Goal: Task Accomplishment & Management: Manage account settings

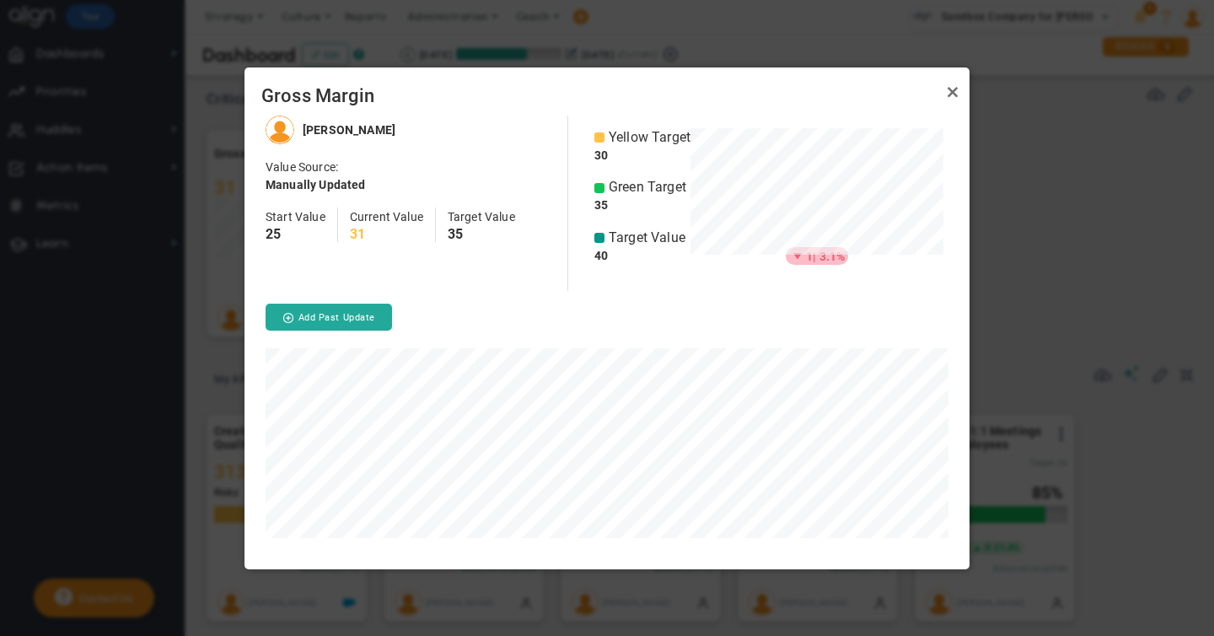
scroll to position [453, 725]
click at [949, 93] on link "Close" at bounding box center [953, 93] width 20 height 20
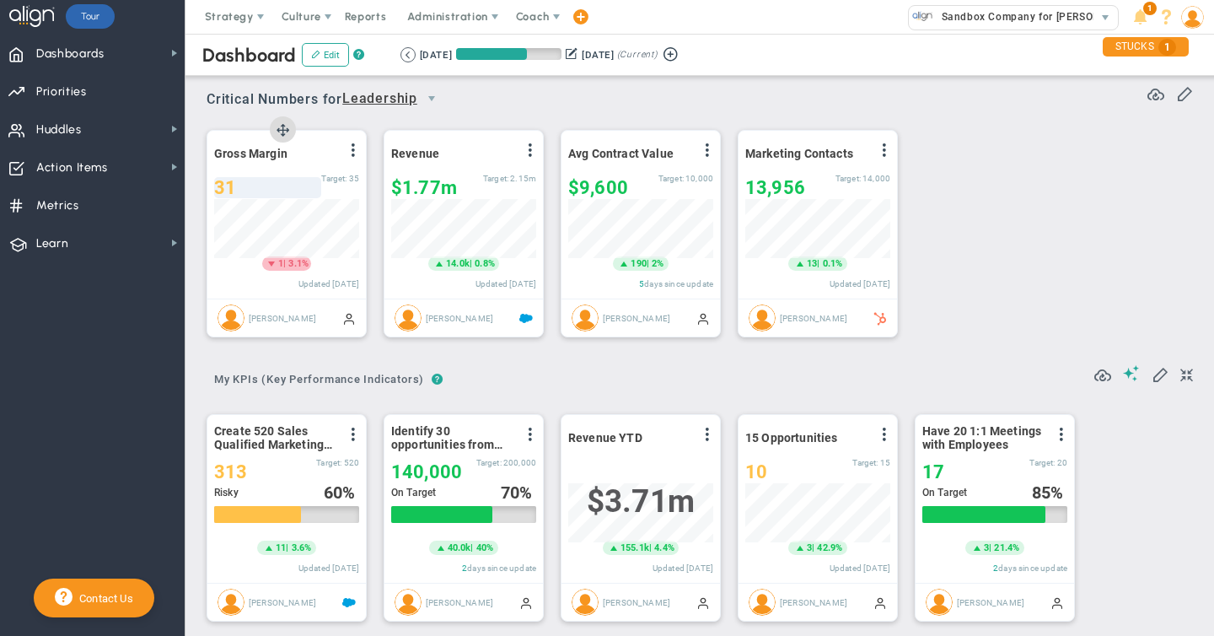
click at [228, 187] on span "31" at bounding box center [225, 187] width 22 height 21
type input "34"
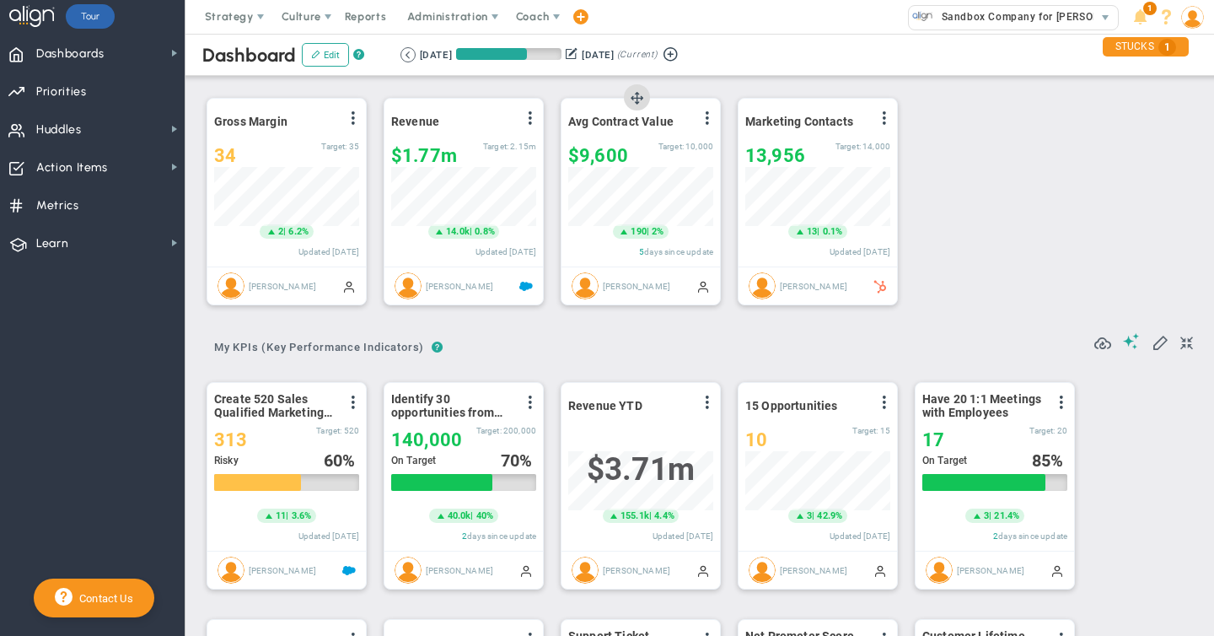
scroll to position [34, 0]
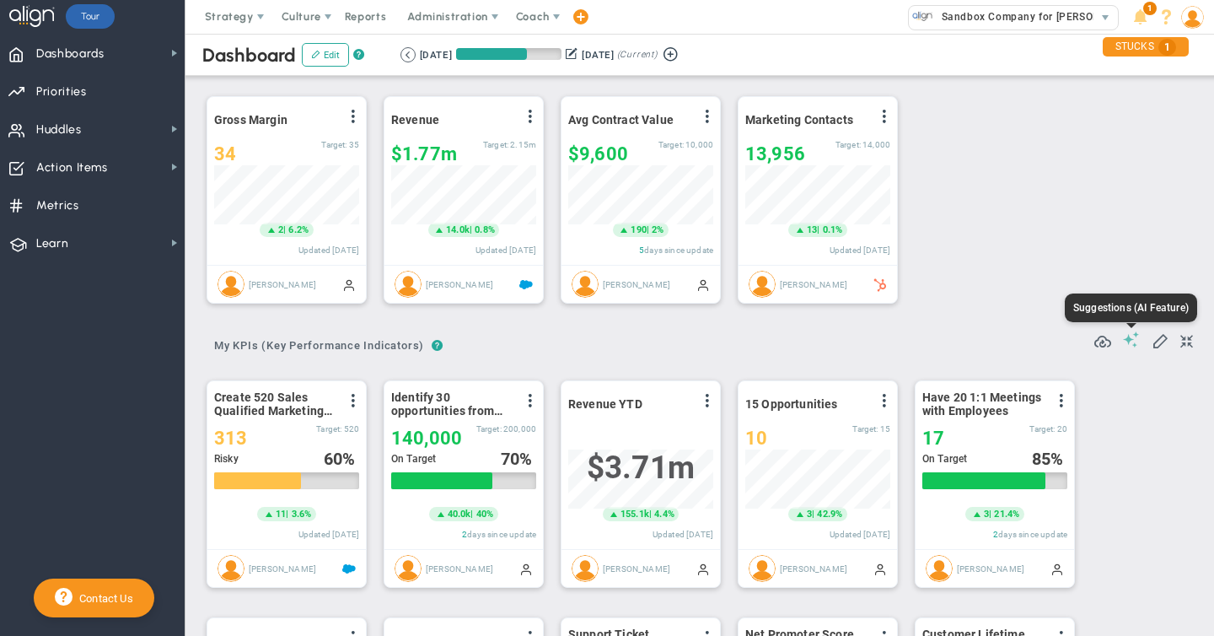
click at [1130, 336] on span at bounding box center [1131, 339] width 17 height 16
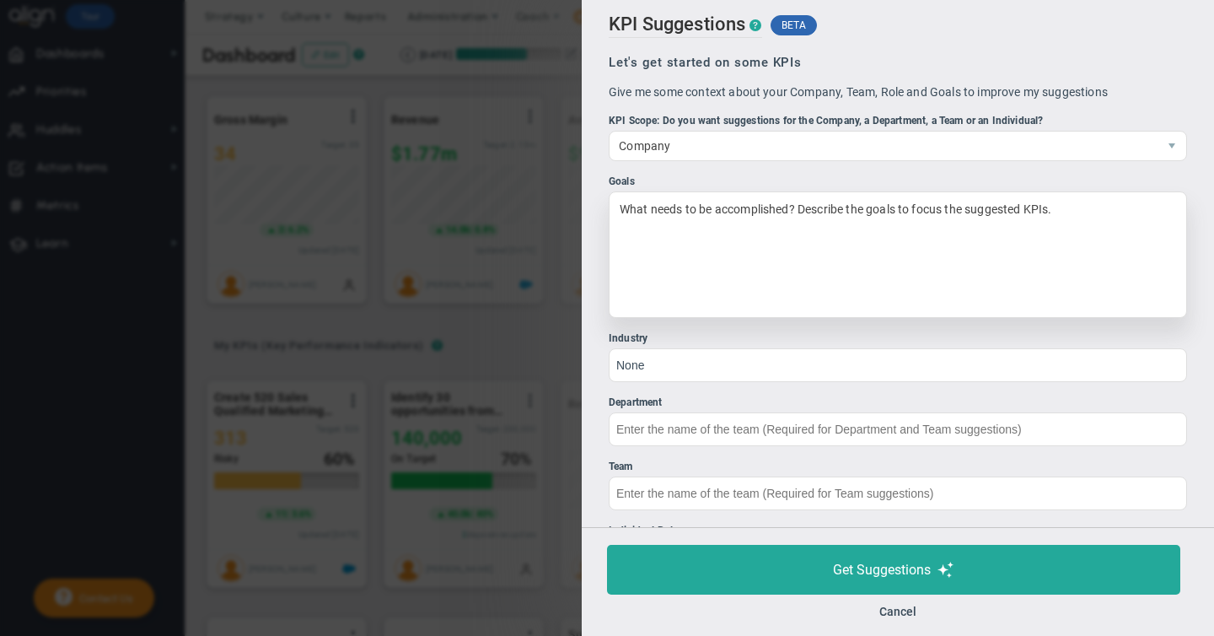
click at [659, 217] on div "What needs to be accomplished? Describe the goals to focus the suggested KPIs." at bounding box center [898, 254] width 578 height 126
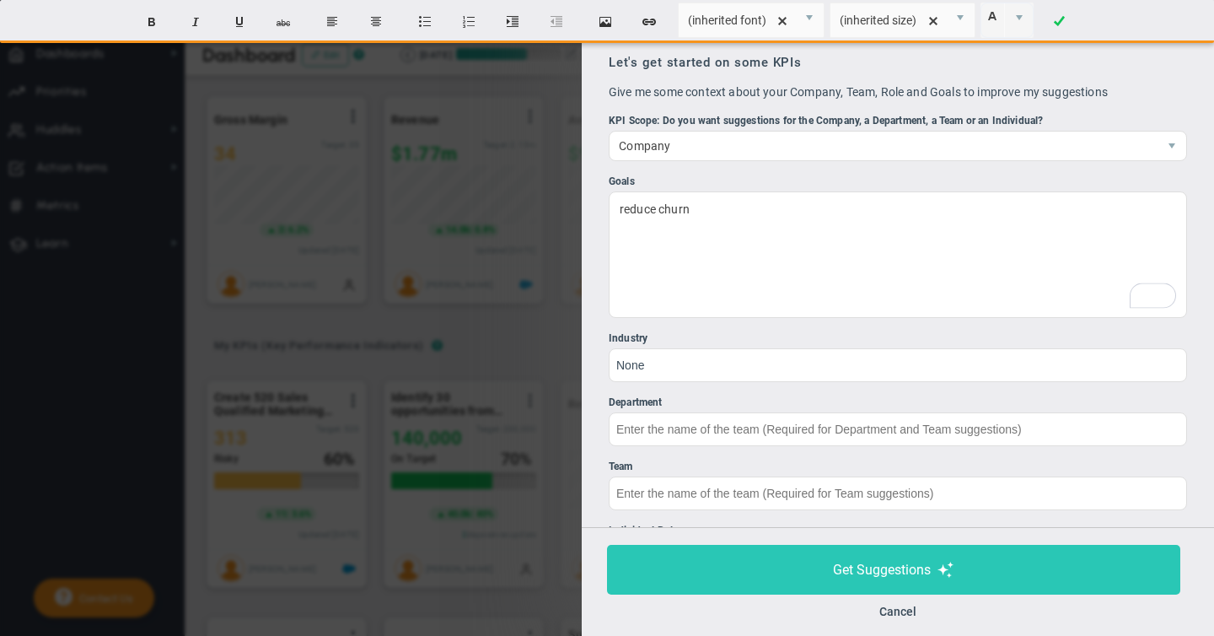
click at [888, 577] on span "Get Suggestions" at bounding box center [882, 570] width 98 height 16
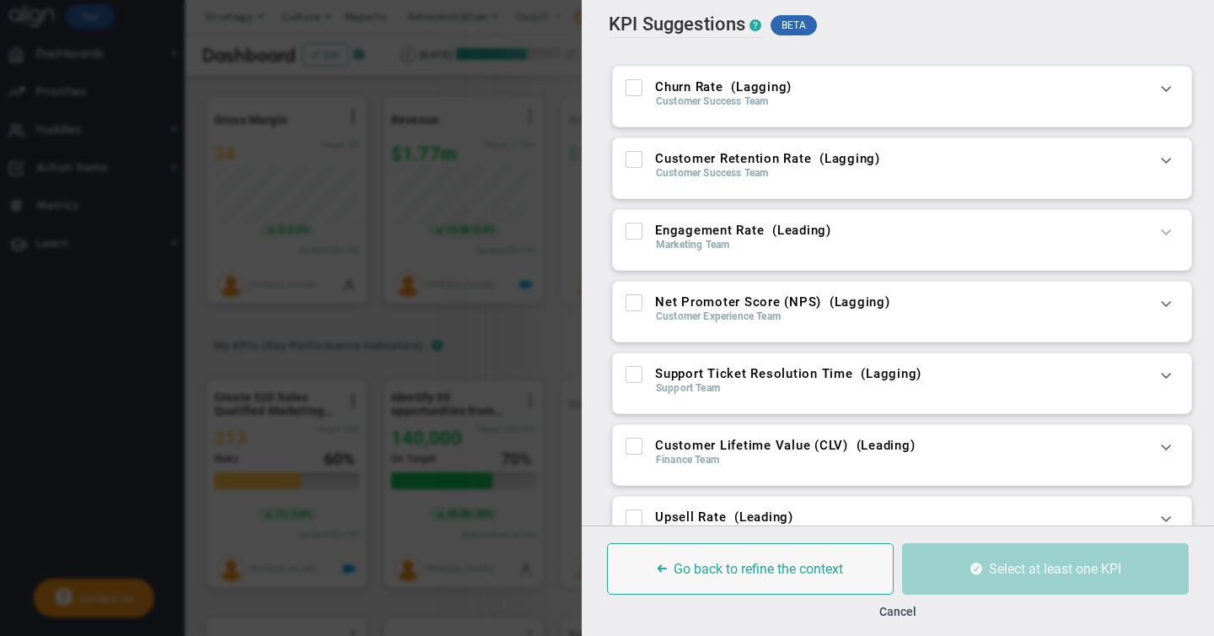
click at [1166, 228] on span at bounding box center [1166, 231] width 17 height 17
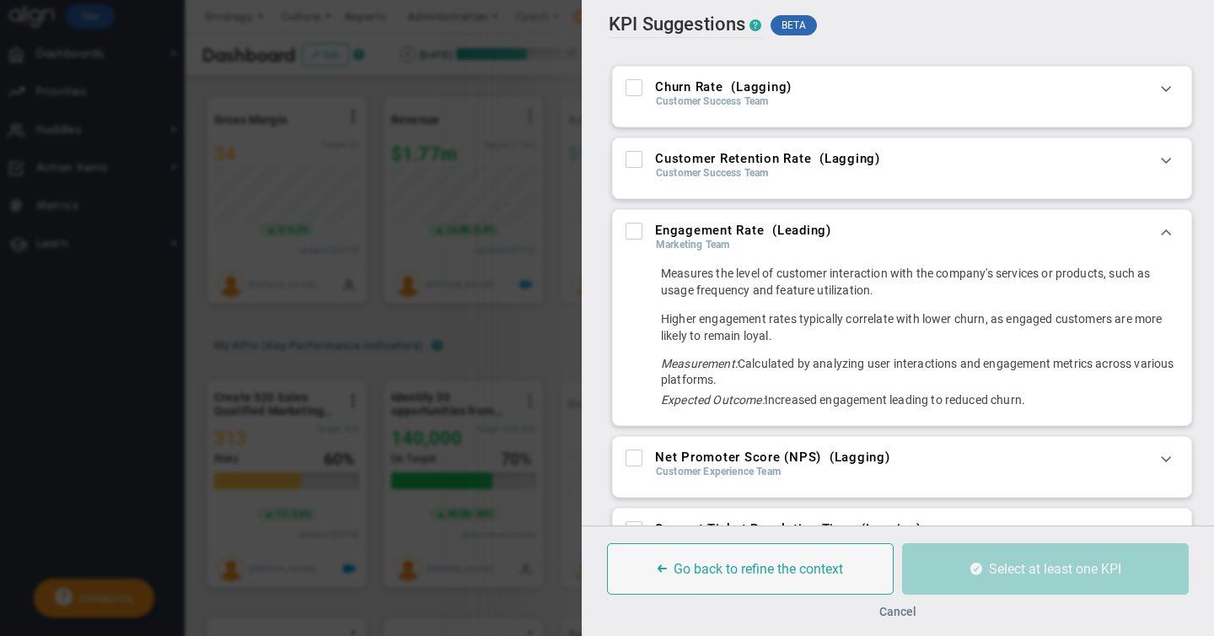
click at [901, 612] on button "Cancel" at bounding box center [897, 611] width 37 height 13
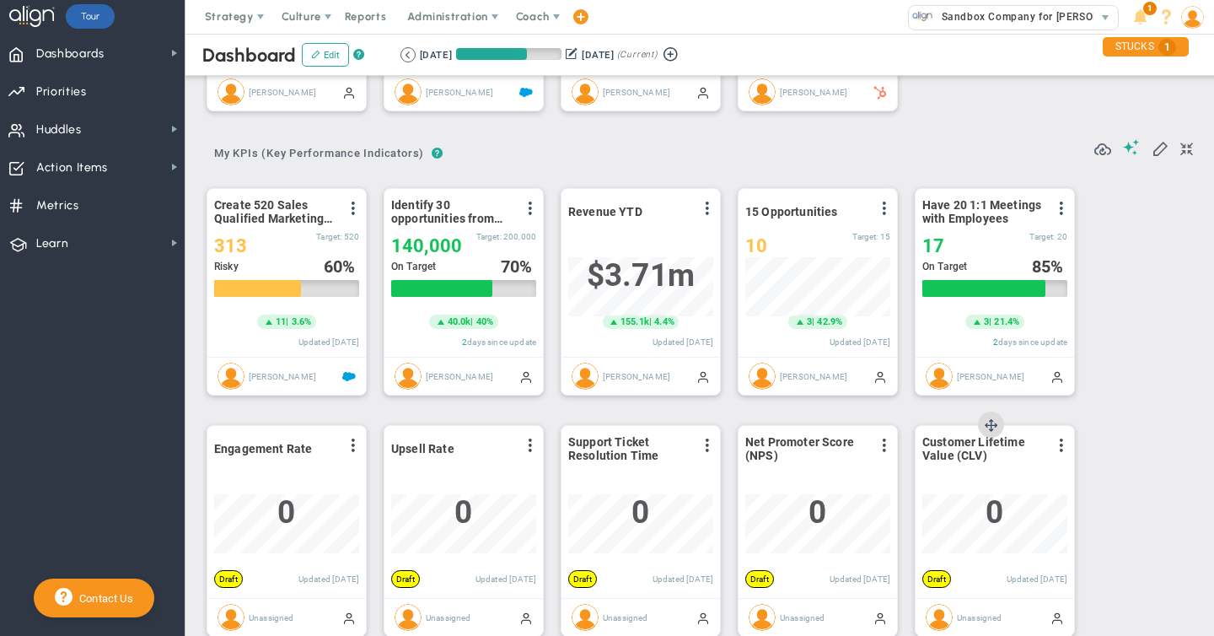
scroll to position [234, 0]
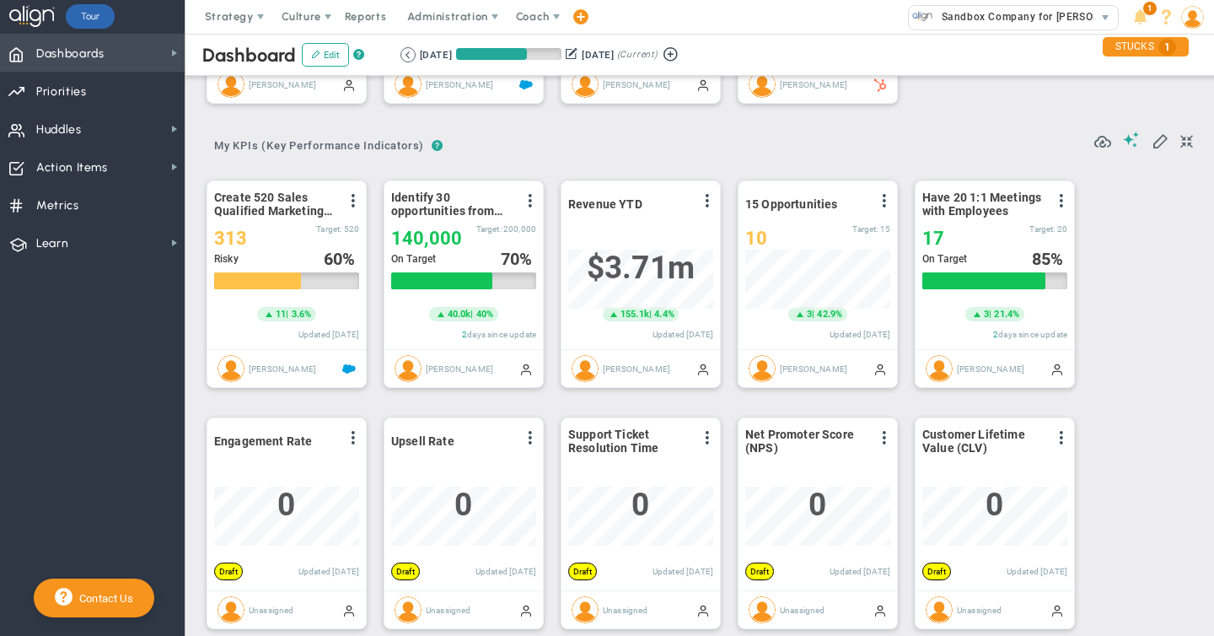
click at [166, 53] on span "Dashboards Dashboards" at bounding box center [92, 53] width 185 height 38
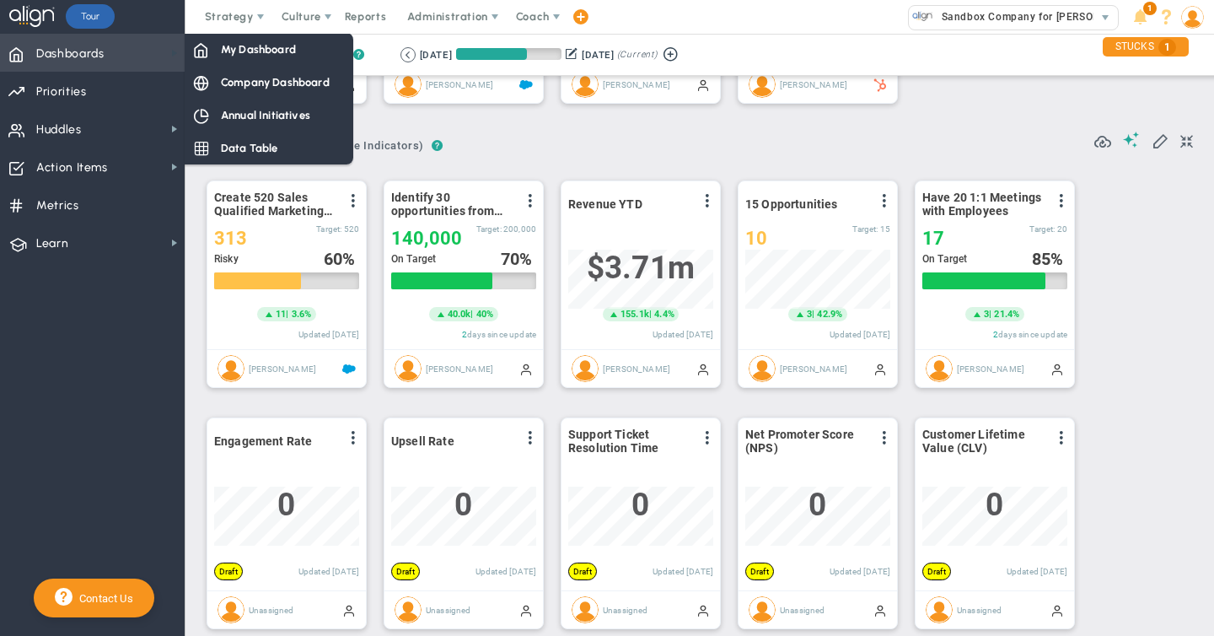
click at [169, 52] on span at bounding box center [174, 52] width 13 height 13
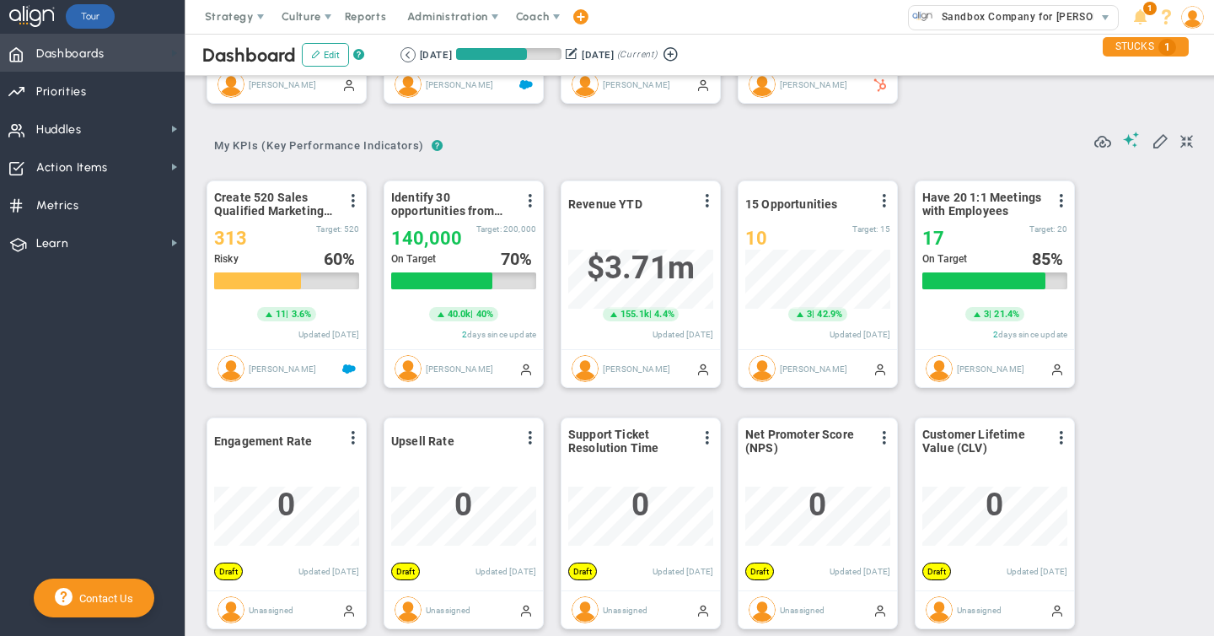
click at [168, 52] on span at bounding box center [174, 52] width 13 height 13
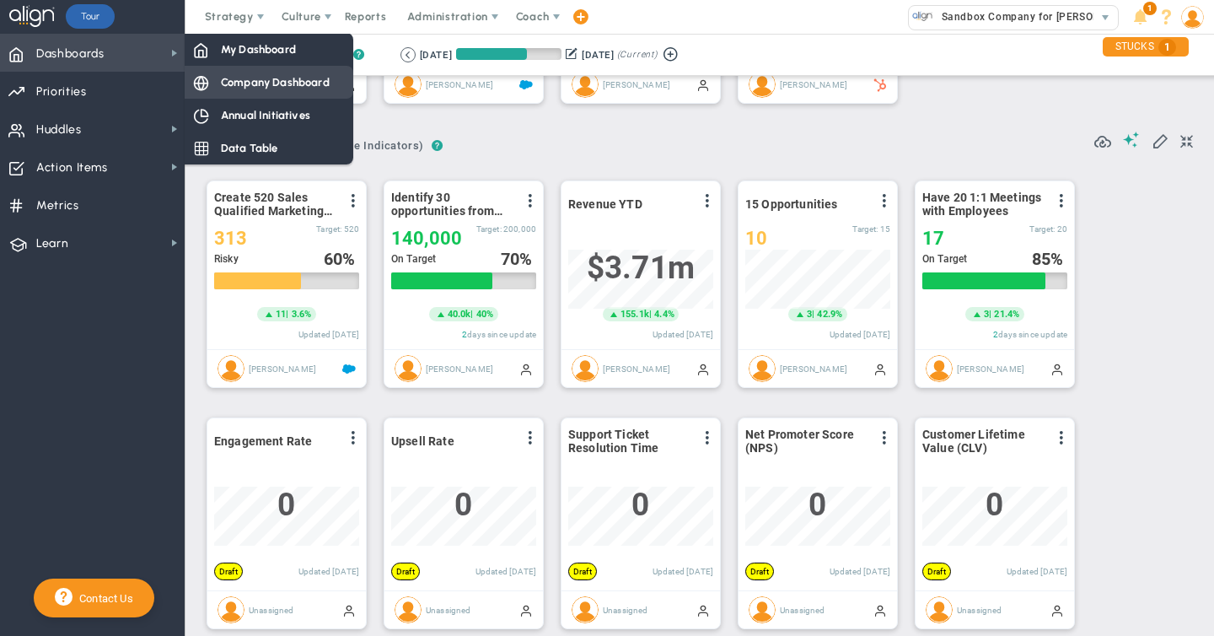
click at [248, 85] on span "Company Dashboard" at bounding box center [275, 82] width 109 height 16
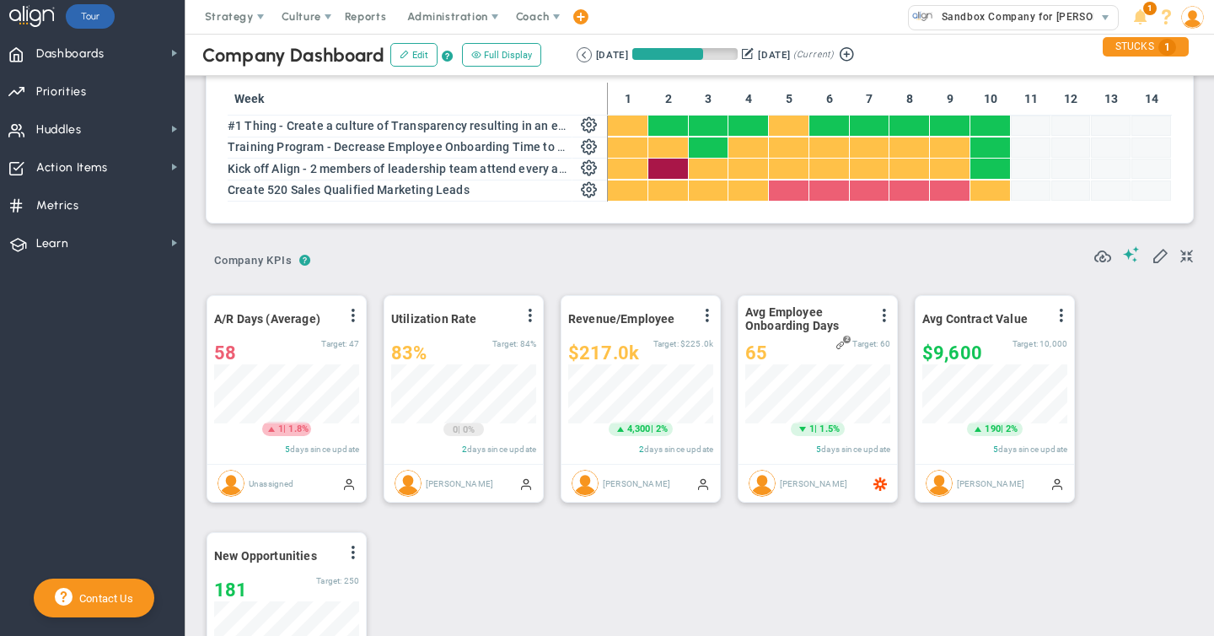
scroll to position [363, 0]
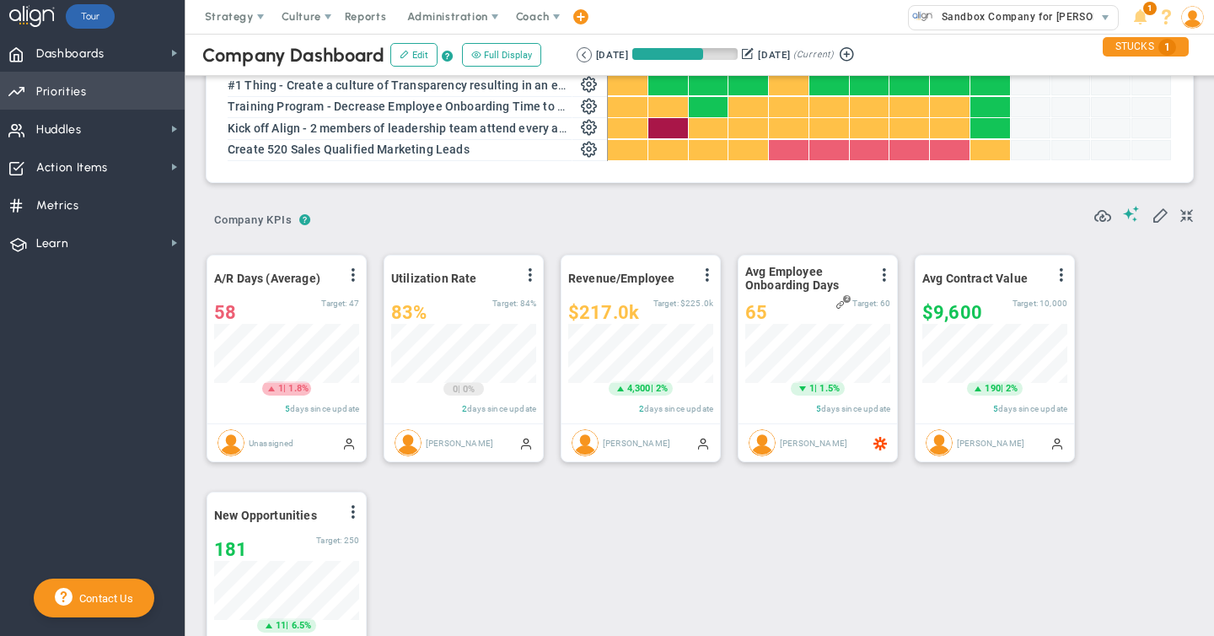
click at [66, 89] on span "Priorities" at bounding box center [61, 91] width 51 height 35
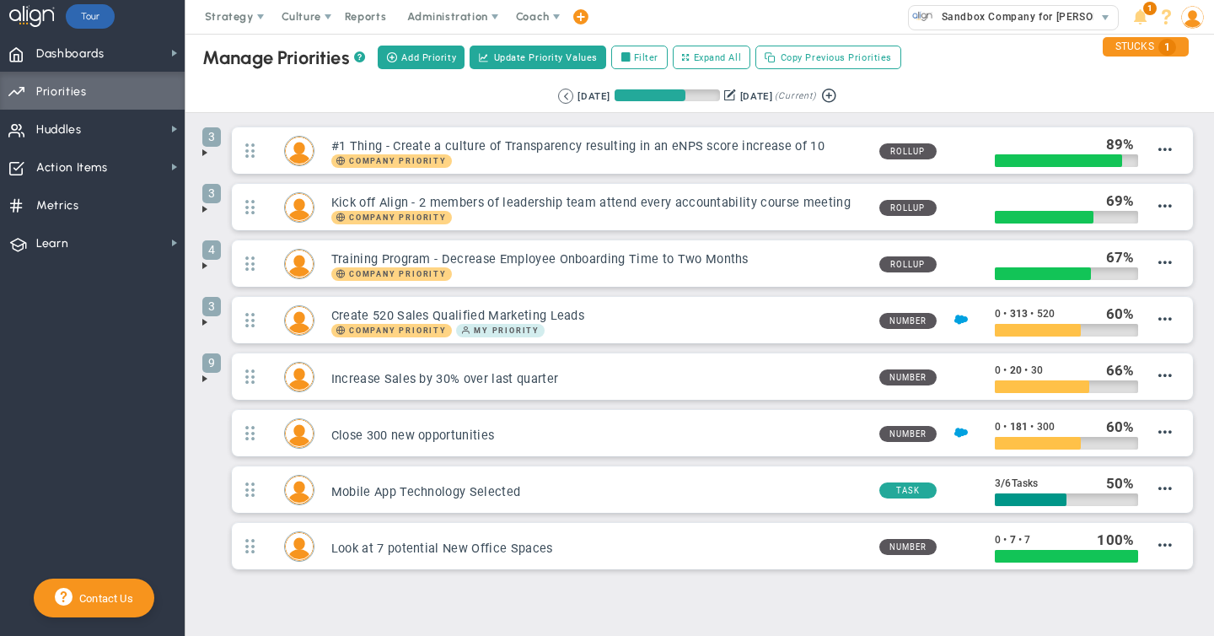
click at [205, 153] on span at bounding box center [204, 152] width 13 height 13
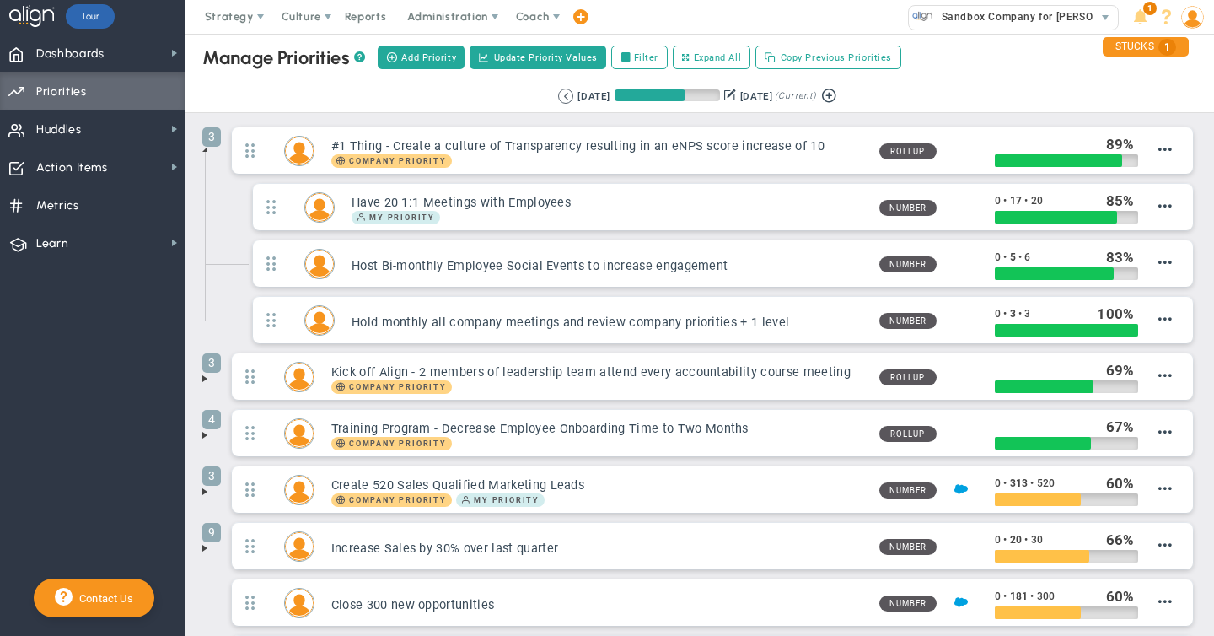
click at [205, 381] on span at bounding box center [204, 378] width 13 height 13
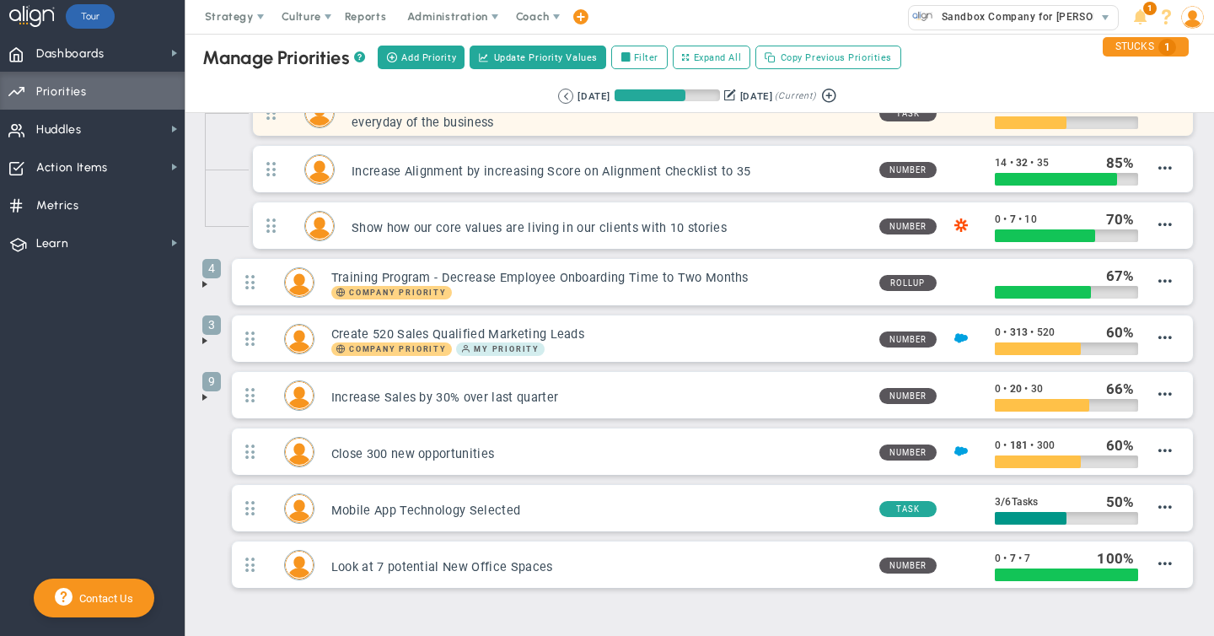
scroll to position [379, 0]
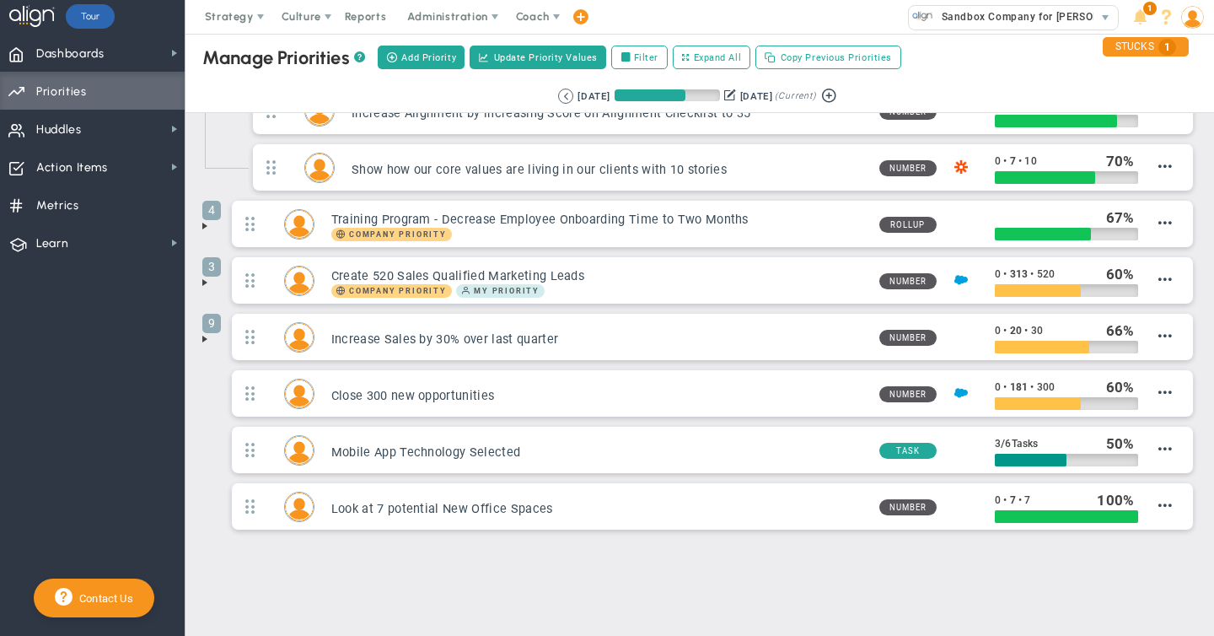
click at [204, 283] on span at bounding box center [204, 282] width 13 height 13
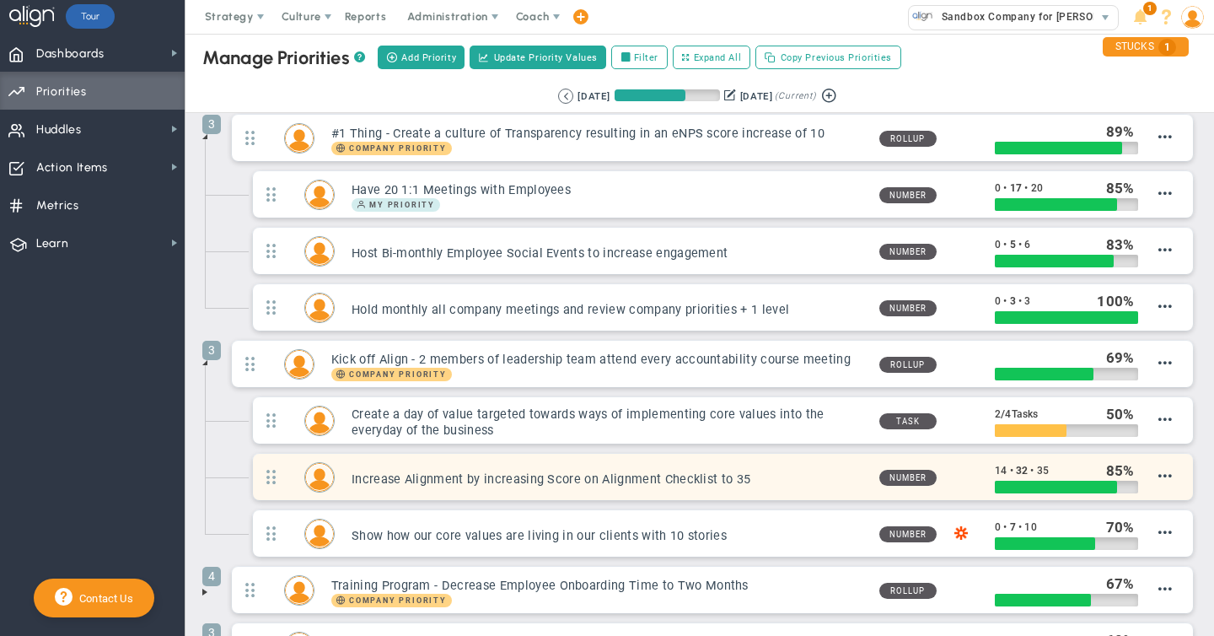
scroll to position [0, 0]
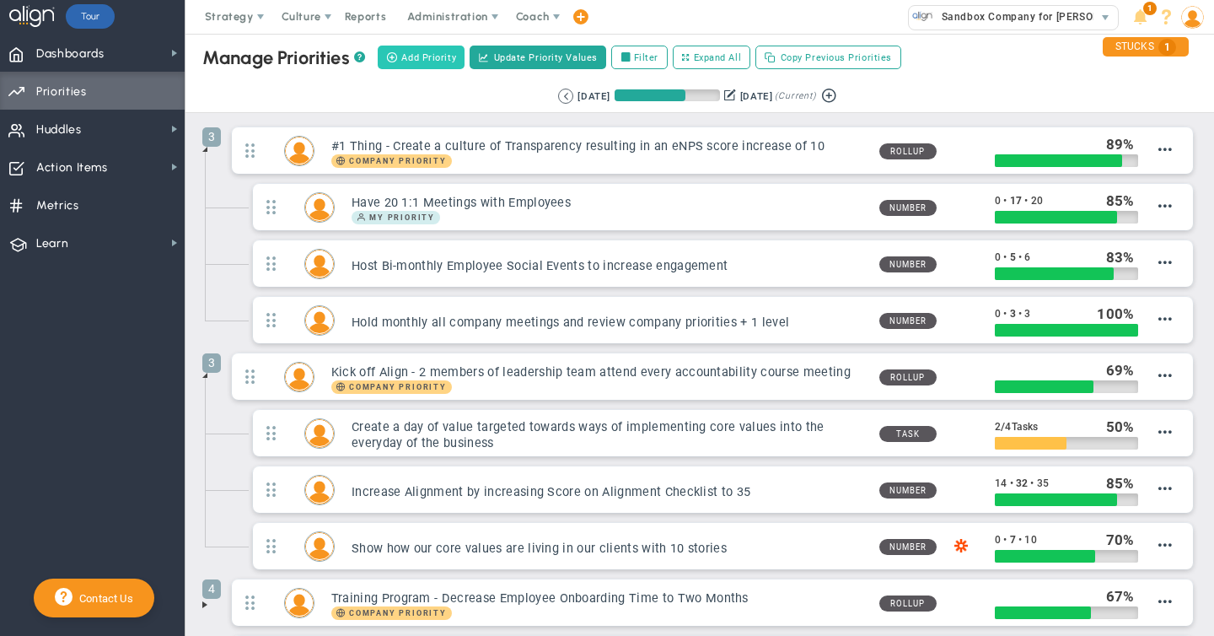
click at [423, 49] on button "Add Priority" at bounding box center [421, 58] width 87 height 24
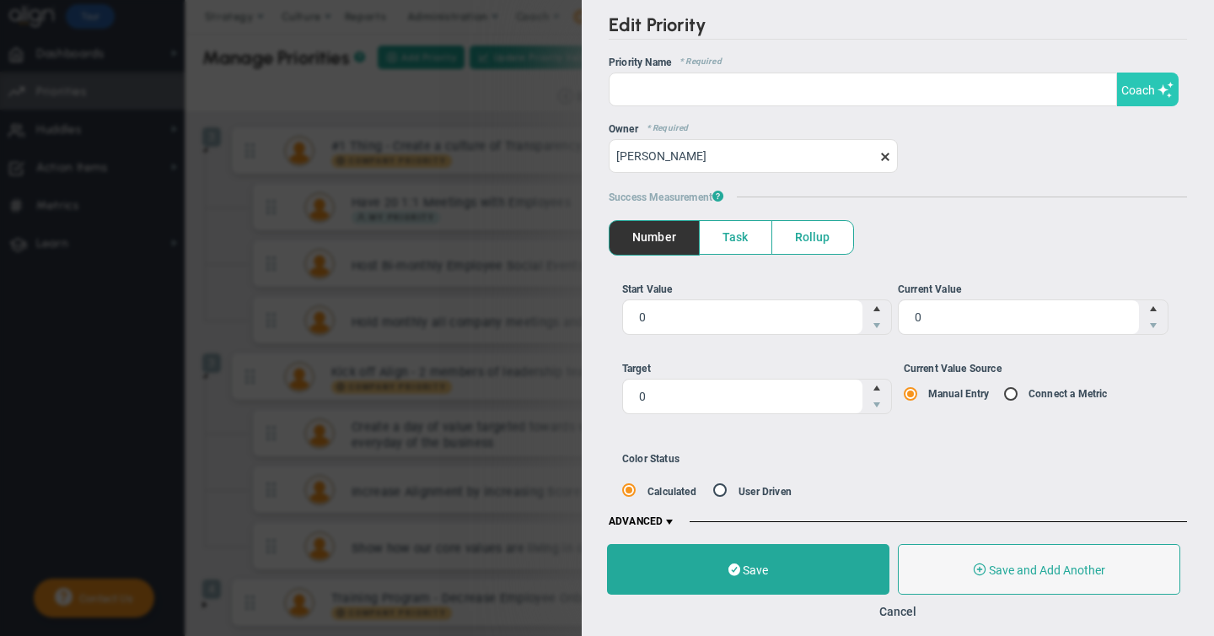
click at [1158, 89] on span at bounding box center [1166, 90] width 17 height 16
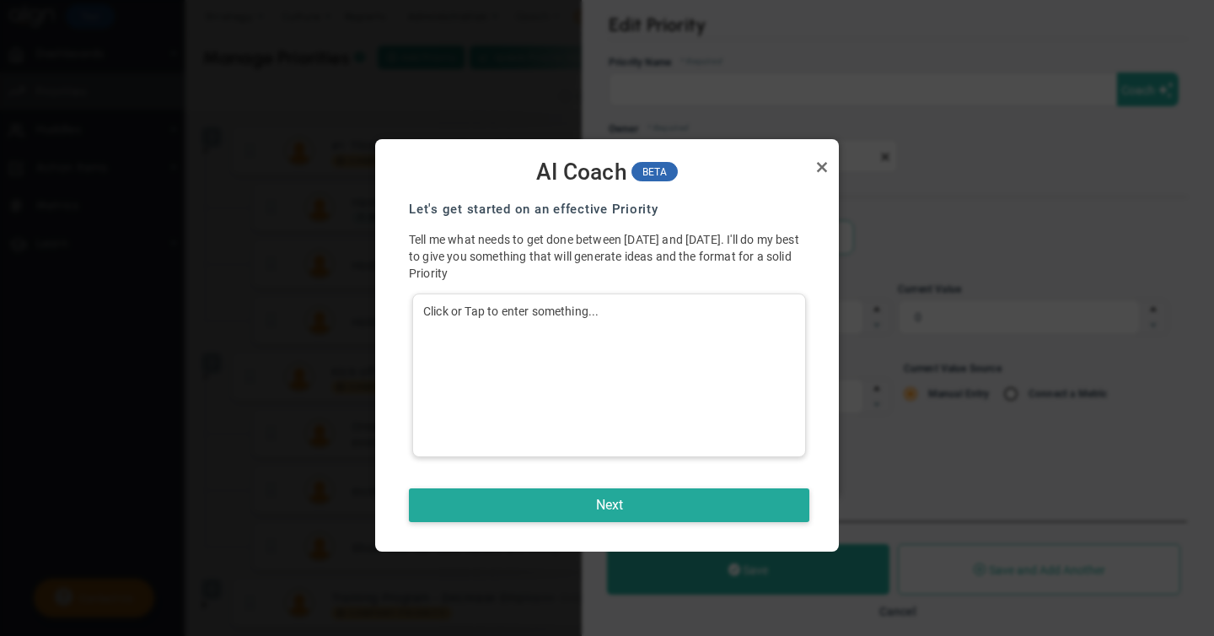
click at [450, 312] on div "Click or Tap to enter something..." at bounding box center [609, 375] width 394 height 164
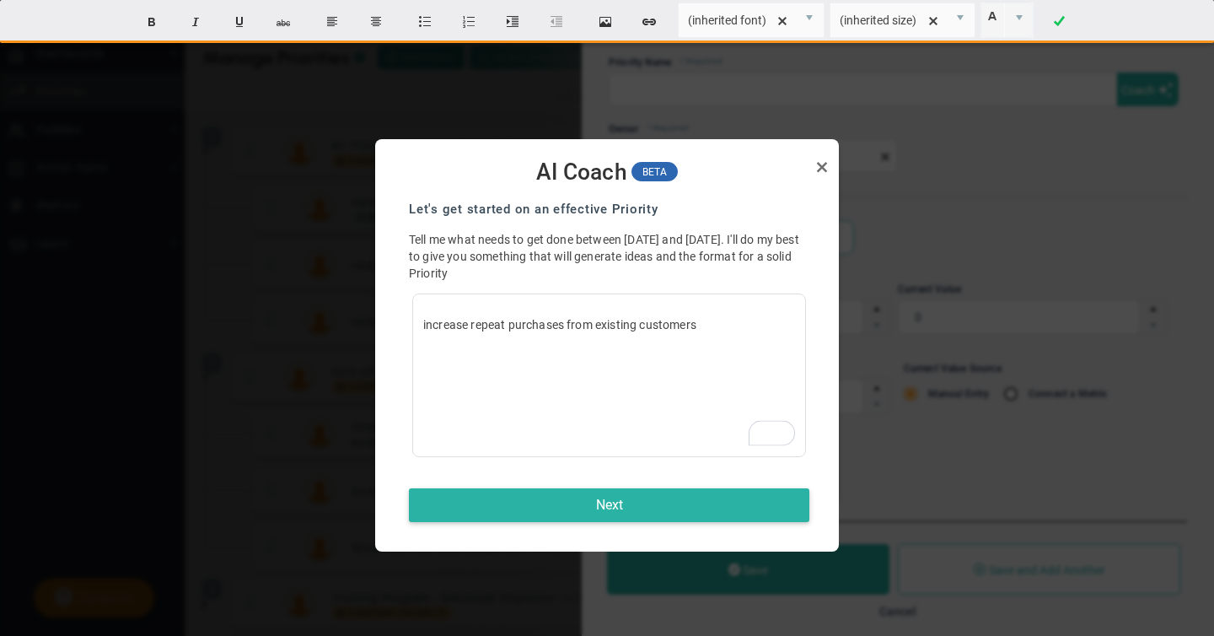
click at [596, 503] on button "Next" at bounding box center [609, 505] width 400 height 34
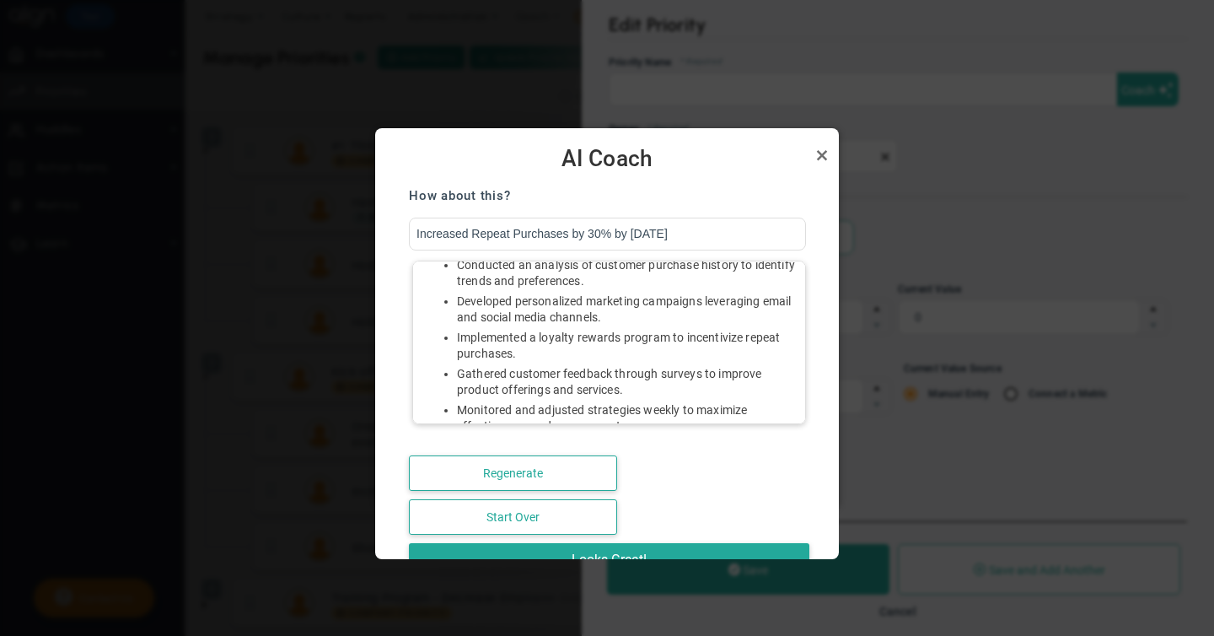
scroll to position [71, 0]
click at [822, 154] on link "Close" at bounding box center [822, 155] width 20 height 20
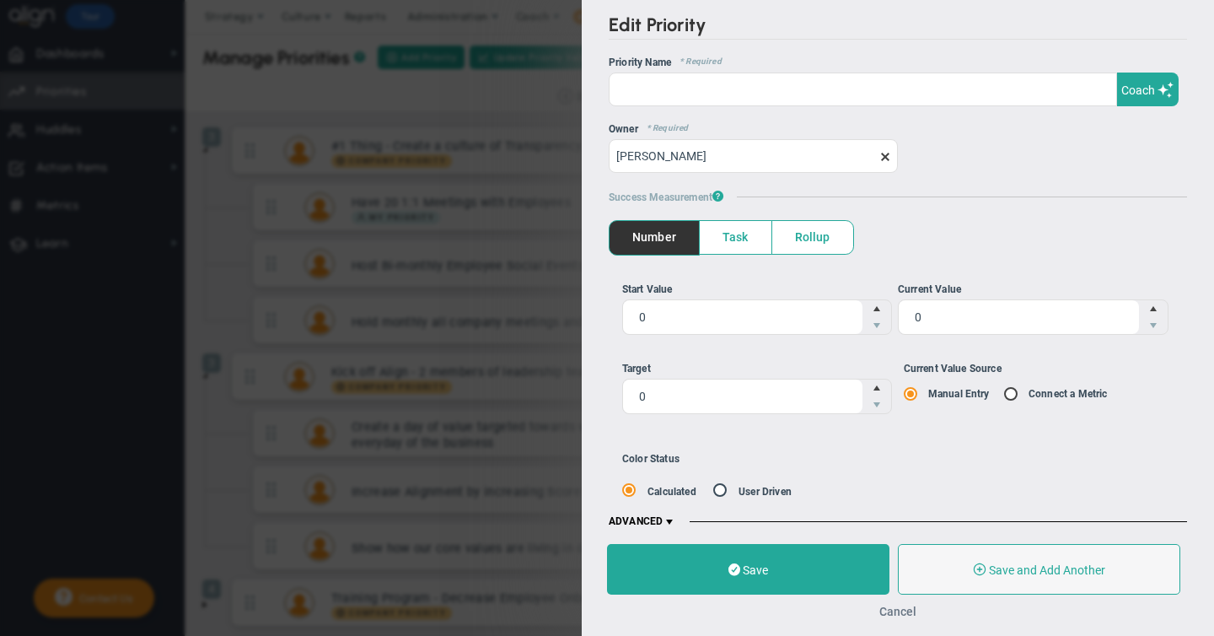
click at [897, 609] on button "Cancel" at bounding box center [897, 611] width 37 height 13
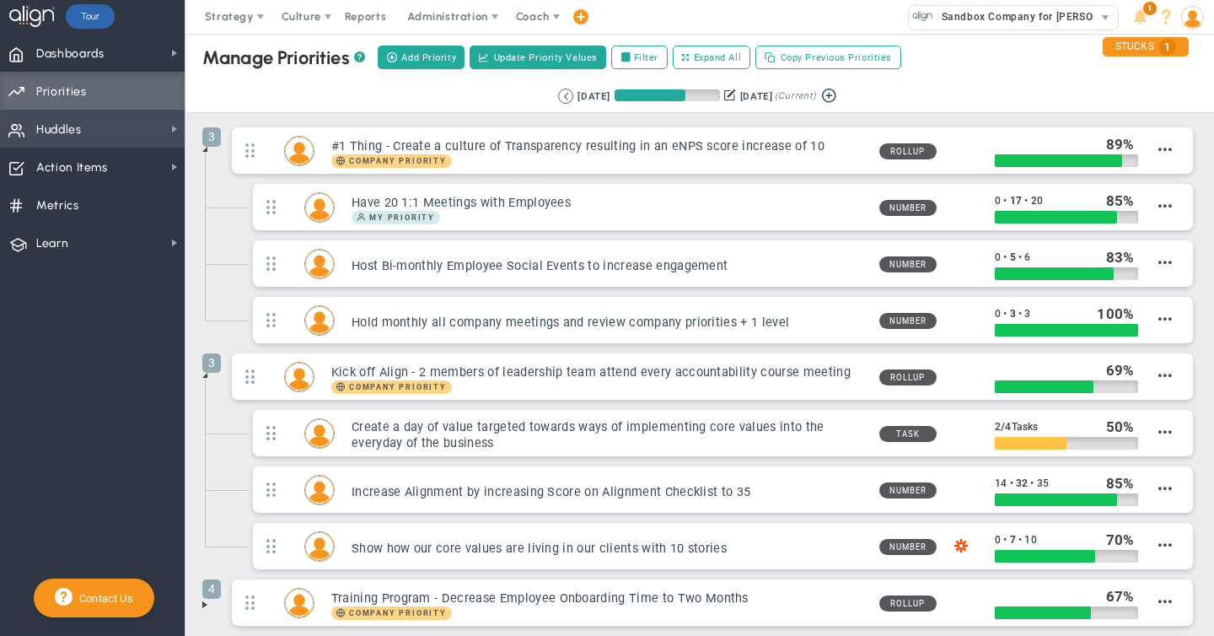
click at [91, 130] on span "Huddles Huddles" at bounding box center [92, 129] width 185 height 38
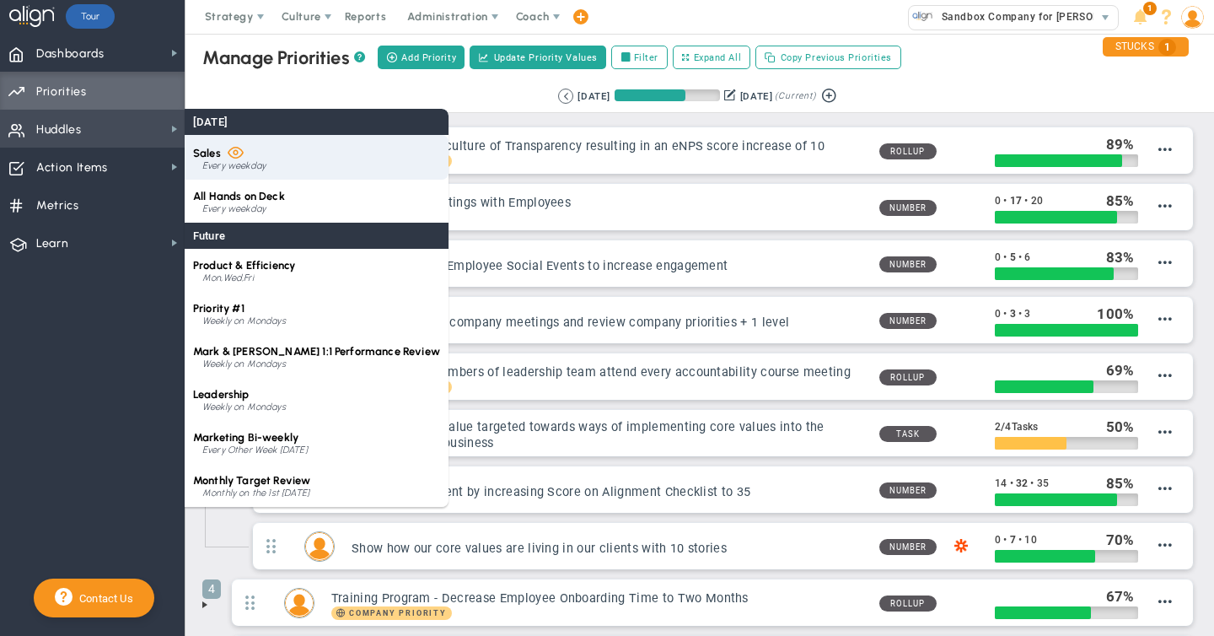
click at [223, 155] on div "Sales Every weekday" at bounding box center [317, 157] width 264 height 45
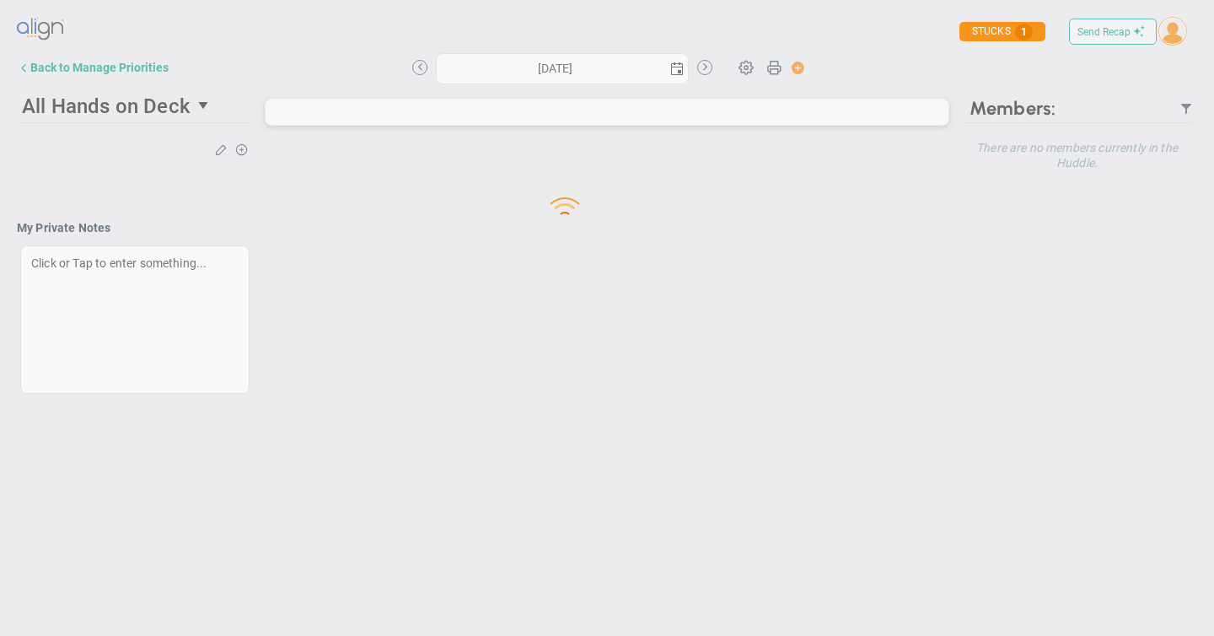
type input "[DATE]"
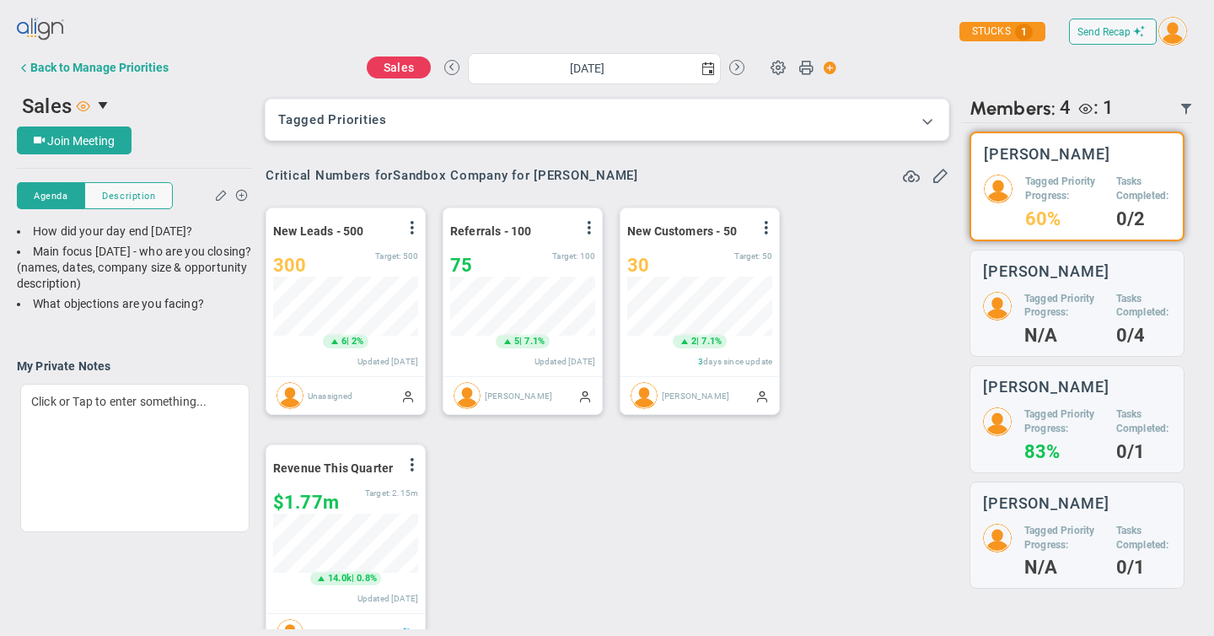
scroll to position [59, 145]
click at [133, 197] on span "Description" at bounding box center [128, 196] width 53 height 14
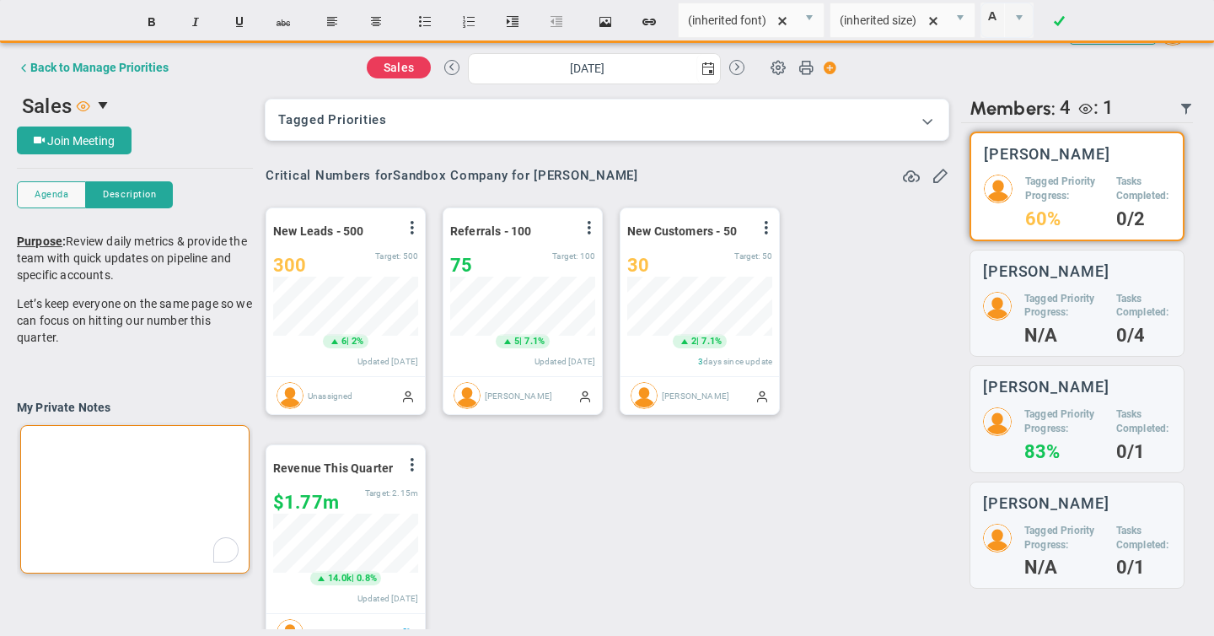
click at [121, 451] on div "To enrich screen reader interactions, please activate Accessibility in Grammarl…" at bounding box center [134, 499] width 229 height 148
click at [927, 122] on span at bounding box center [927, 120] width 17 height 17
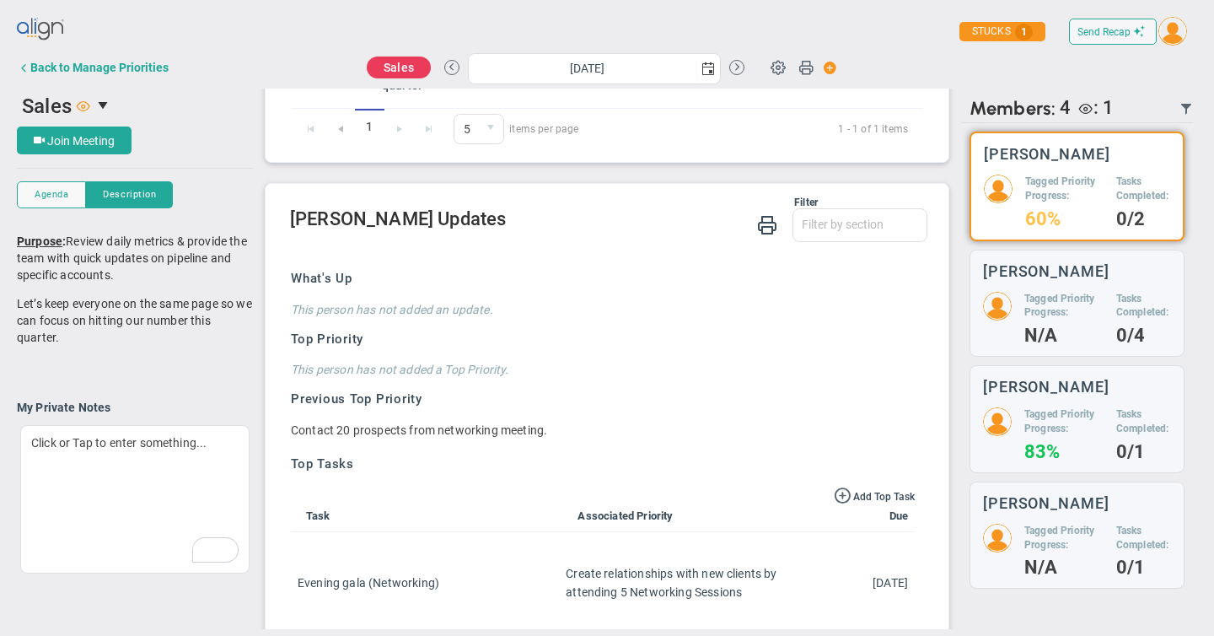
scroll to position [1325, 0]
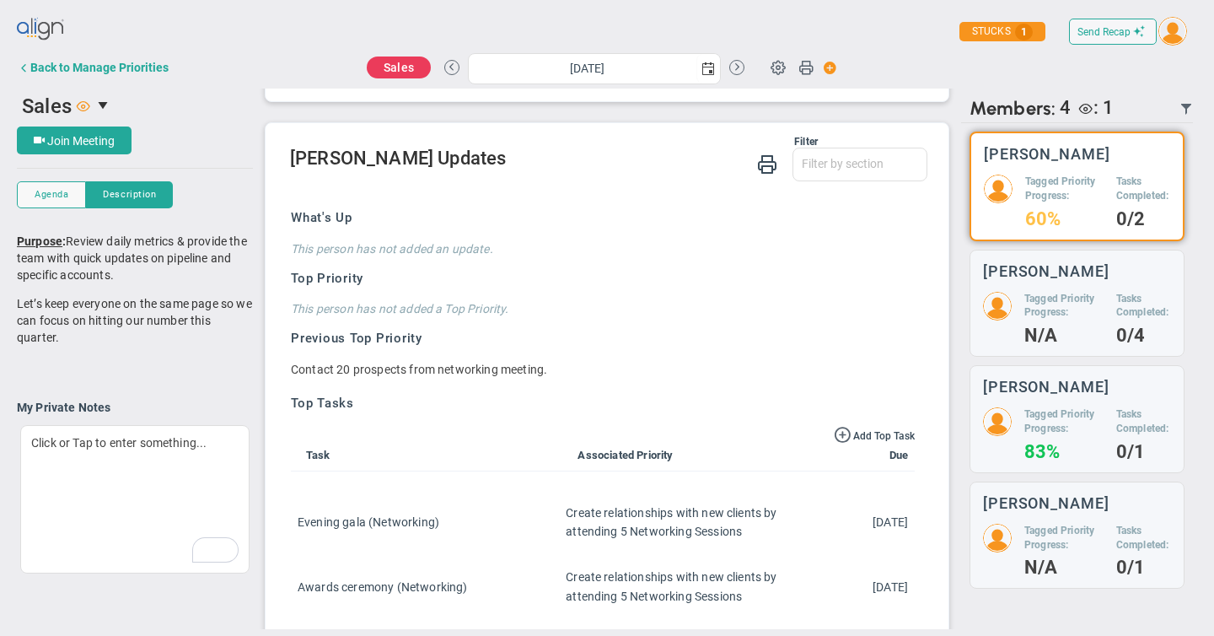
click at [331, 253] on h4 "This person has not added an update." at bounding box center [603, 248] width 624 height 15
click at [78, 67] on div "Back to Manage Priorities" at bounding box center [99, 67] width 138 height 13
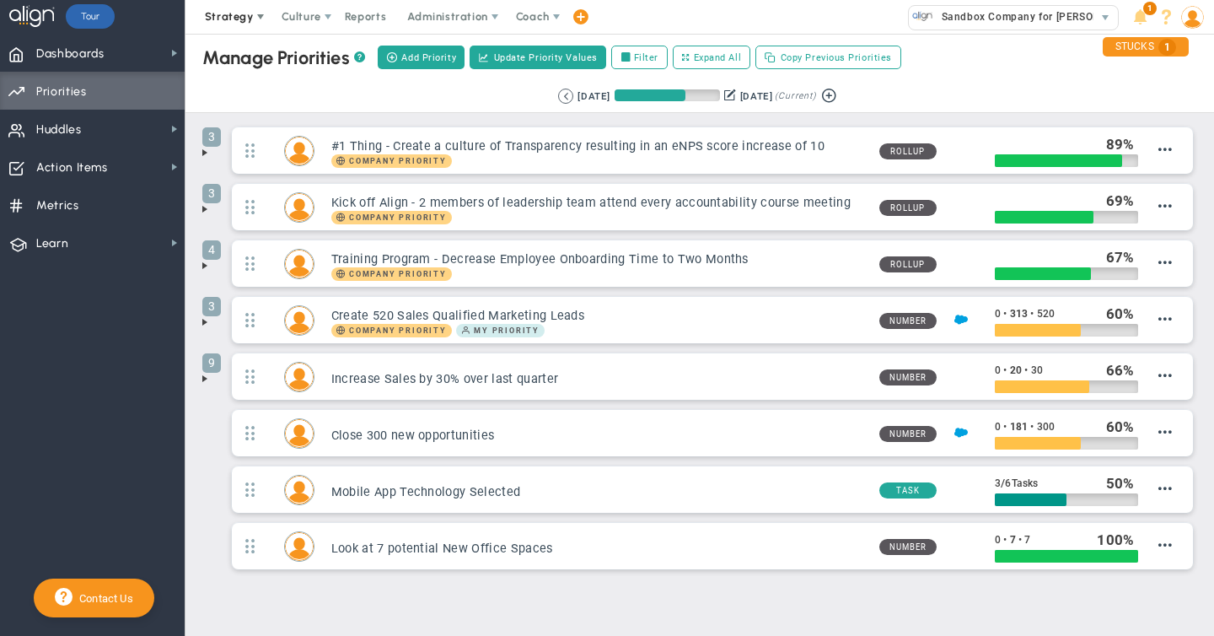
click at [258, 20] on span at bounding box center [260, 16] width 13 height 13
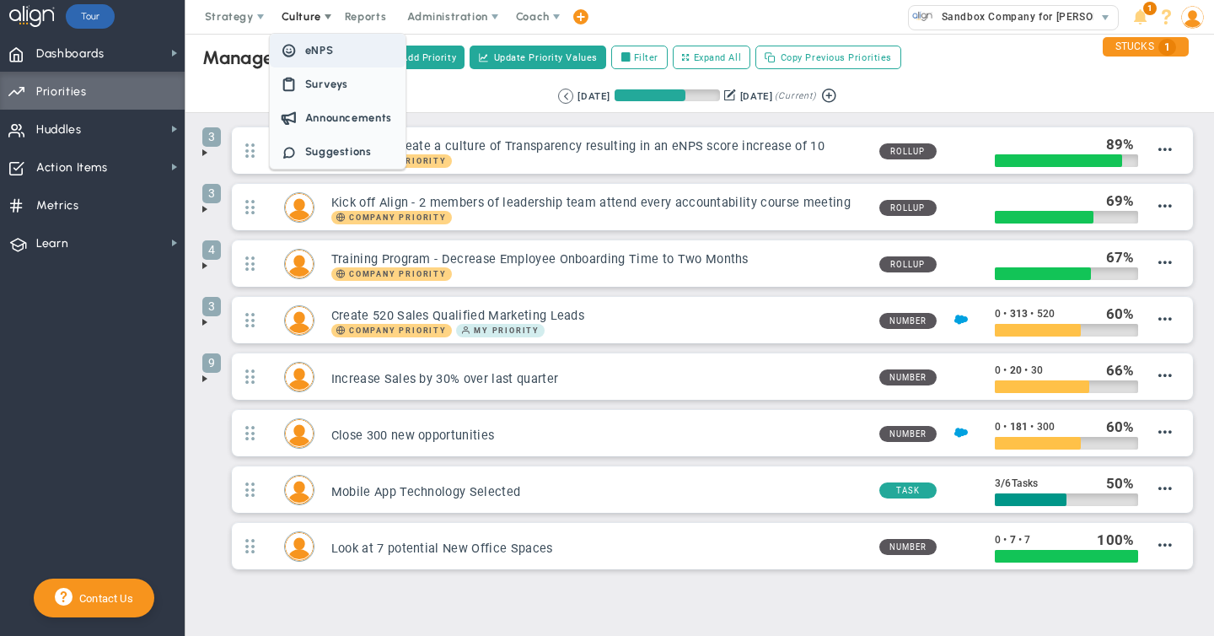
click at [311, 46] on span "eNPS" at bounding box center [319, 50] width 29 height 13
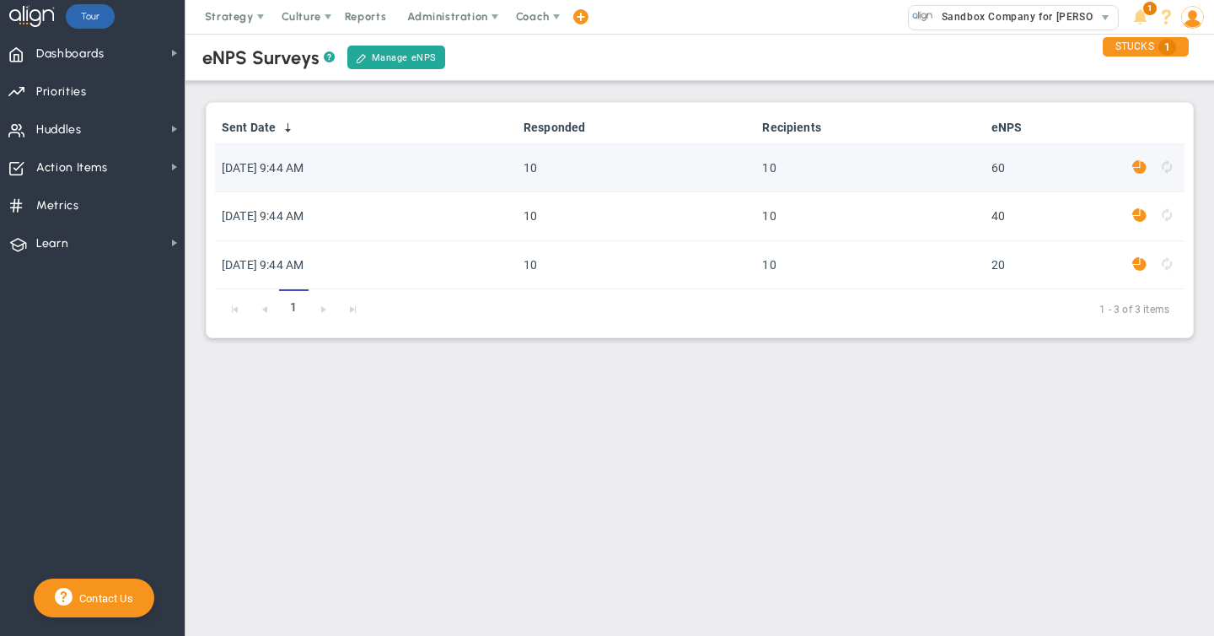
click at [1137, 170] on span at bounding box center [1139, 167] width 14 height 19
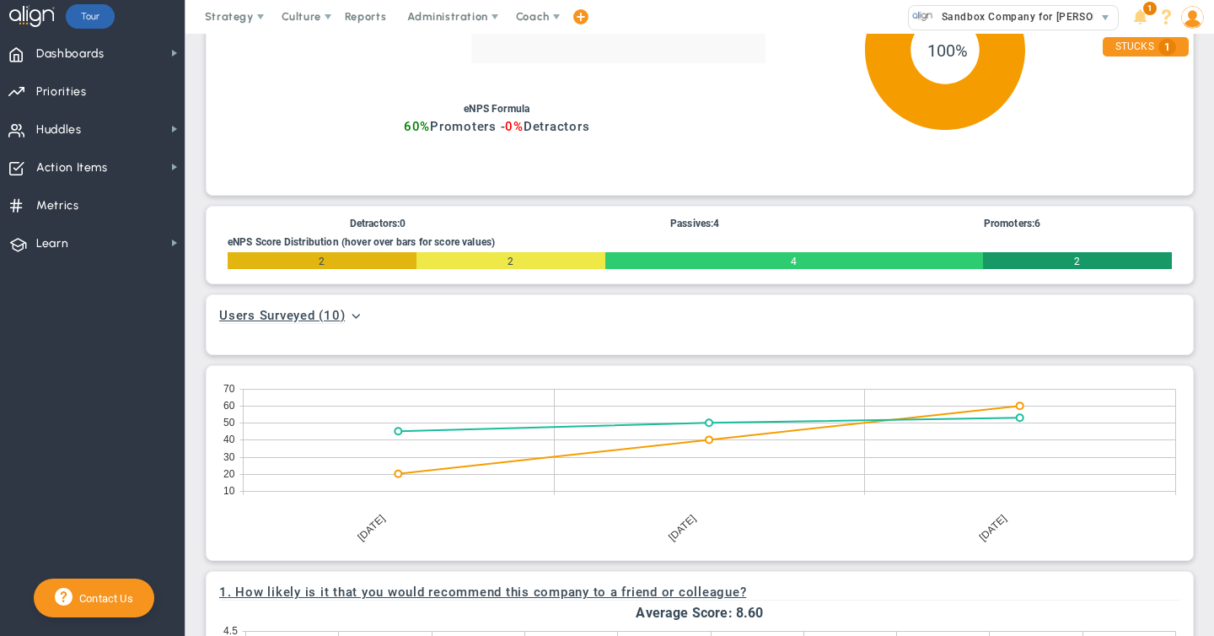
scroll to position [314, 0]
